Goal: Download file/media

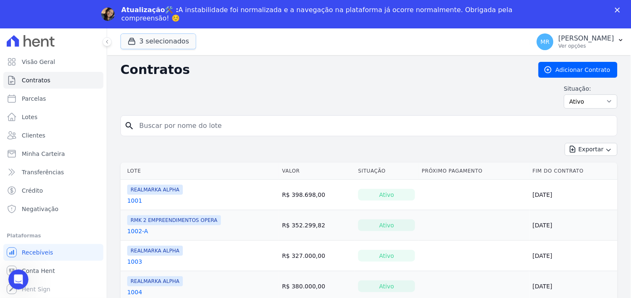
drag, startPoint x: 172, startPoint y: 42, endPoint x: 160, endPoint y: 83, distance: 42.9
click at [170, 42] on button "3 selecionados" at bounding box center [159, 41] width 76 height 16
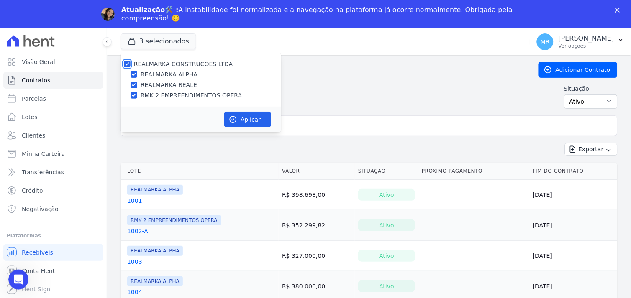
click at [128, 65] on input "REALMARKA CONSTRUCOES LTDA" at bounding box center [127, 64] width 7 height 7
checkbox input "false"
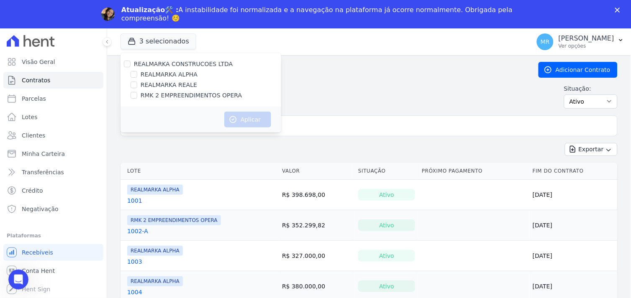
click at [223, 157] on div "Exportar Exportar PDF Exportar CSV Exportar Fichas" at bounding box center [369, 153] width 497 height 20
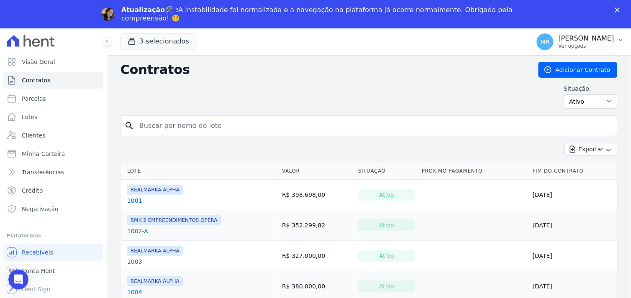
click at [601, 35] on p "[PERSON_NAME]" at bounding box center [587, 38] width 56 height 8
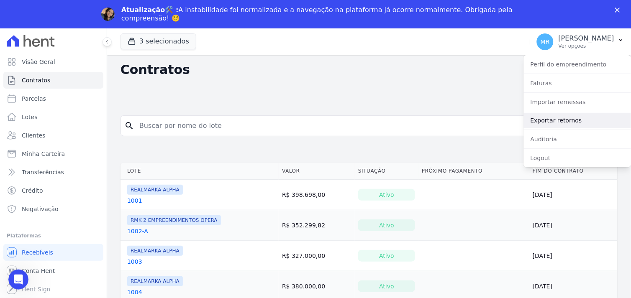
click at [563, 122] on link "Exportar retornos" at bounding box center [577, 120] width 107 height 15
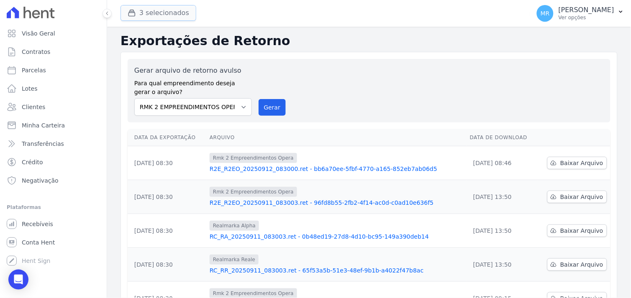
click at [142, 14] on button "3 selecionados" at bounding box center [159, 13] width 76 height 16
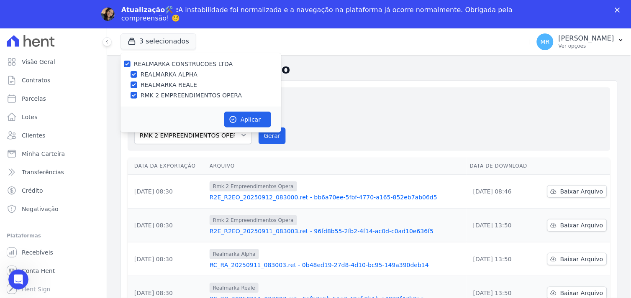
click at [123, 64] on div "REALMARKA CONSTRUCOES LTDA" at bounding box center [201, 64] width 161 height 9
click at [128, 63] on input "REALMARKA CONSTRUCOES LTDA" at bounding box center [127, 64] width 7 height 7
checkbox input "false"
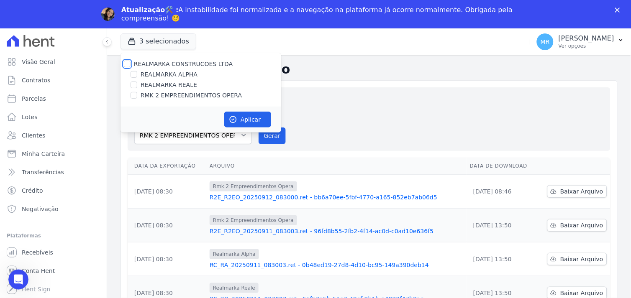
checkbox input "false"
click at [136, 73] on input "REALMARKA ALPHA" at bounding box center [134, 74] width 7 height 7
checkbox input "true"
click at [240, 117] on button "Aplicar" at bounding box center [247, 120] width 47 height 16
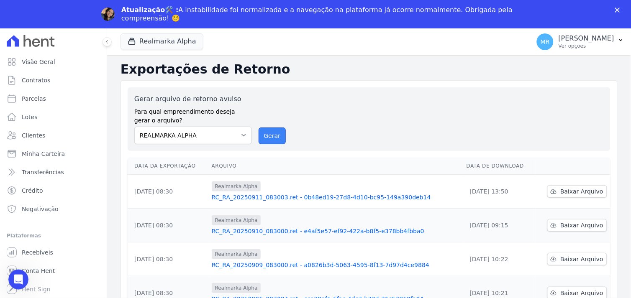
click at [265, 132] on button "Gerar" at bounding box center [273, 136] width 28 height 17
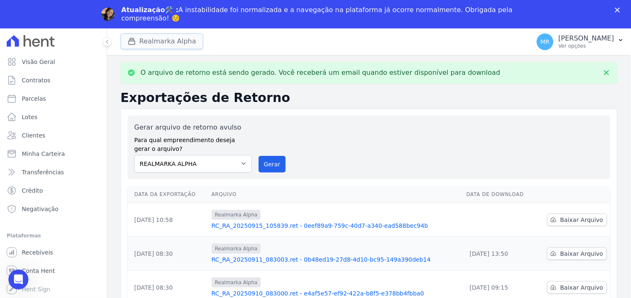
click at [155, 44] on button "Realmarka Alpha" at bounding box center [162, 41] width 83 height 16
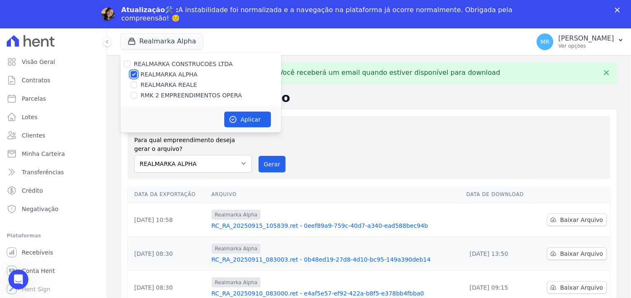
click at [135, 74] on input "REALMARKA ALPHA" at bounding box center [134, 74] width 7 height 7
checkbox input "false"
click at [137, 86] on div at bounding box center [134, 85] width 7 height 8
click at [136, 85] on input "REALMARKA REALE" at bounding box center [134, 85] width 7 height 7
checkbox input "true"
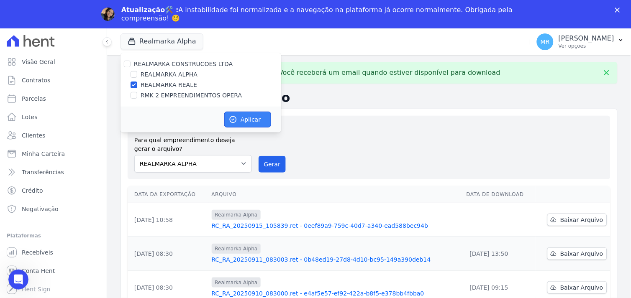
click at [248, 121] on button "Aplicar" at bounding box center [247, 120] width 47 height 16
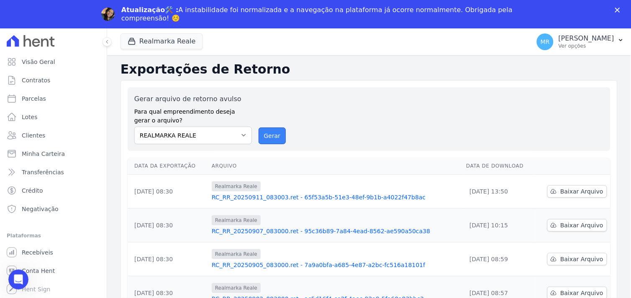
click at [271, 136] on button "Gerar" at bounding box center [273, 136] width 28 height 17
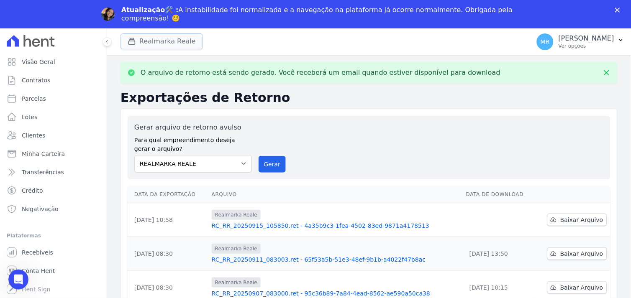
click at [159, 41] on button "Realmarka Reale" at bounding box center [162, 41] width 82 height 16
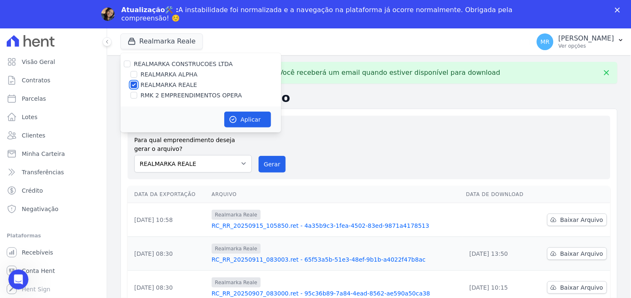
click at [133, 84] on input "REALMARKA REALE" at bounding box center [134, 85] width 7 height 7
checkbox input "false"
click at [135, 94] on input "RMK 2 EMPREENDIMENTOS OPERA" at bounding box center [134, 95] width 7 height 7
checkbox input "true"
drag, startPoint x: 245, startPoint y: 117, endPoint x: 241, endPoint y: 139, distance: 22.6
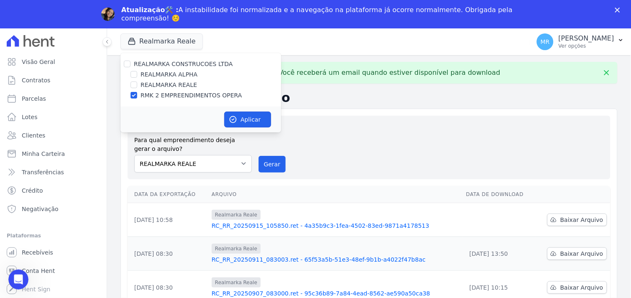
click at [245, 117] on button "Aplicar" at bounding box center [247, 120] width 47 height 16
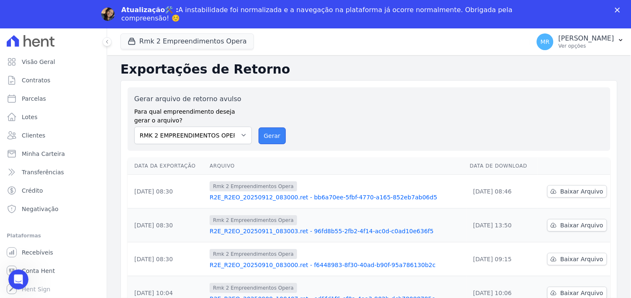
click at [270, 137] on button "Gerar" at bounding box center [273, 136] width 28 height 17
